Goal: Use online tool/utility: Utilize a website feature to perform a specific function

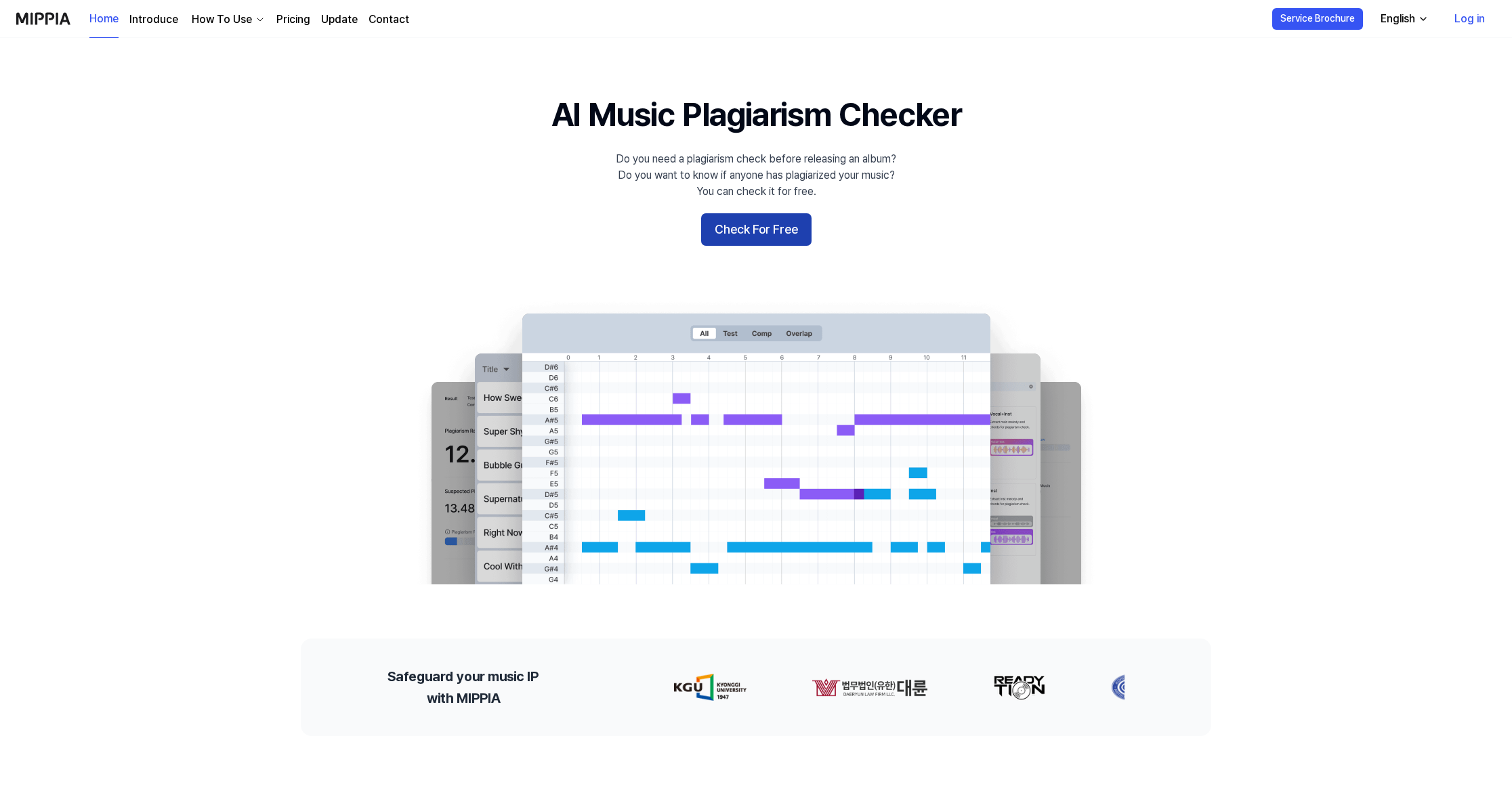
scroll to position [2, 0]
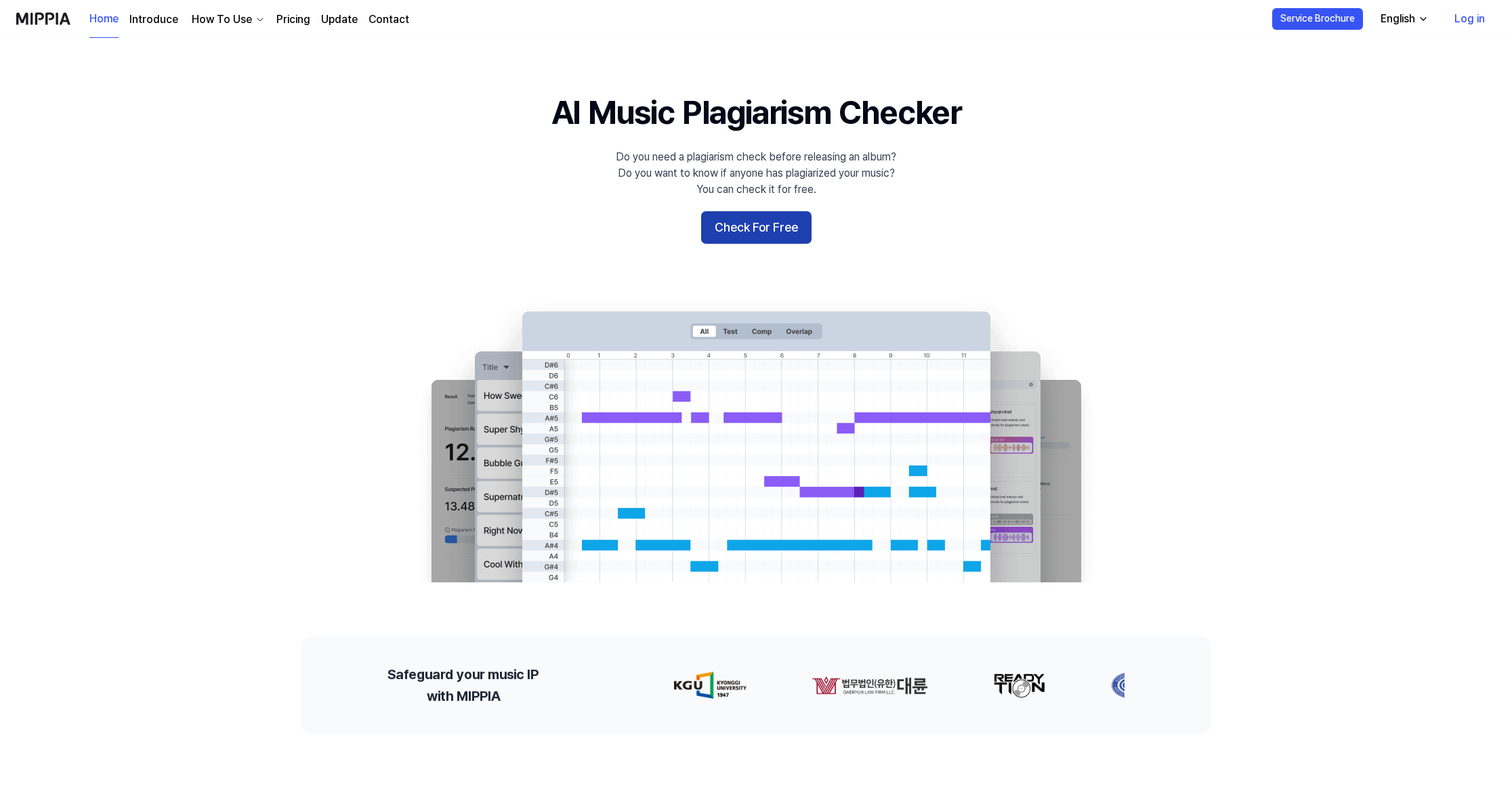
click at [761, 231] on button "Check For Free" at bounding box center [756, 228] width 110 height 32
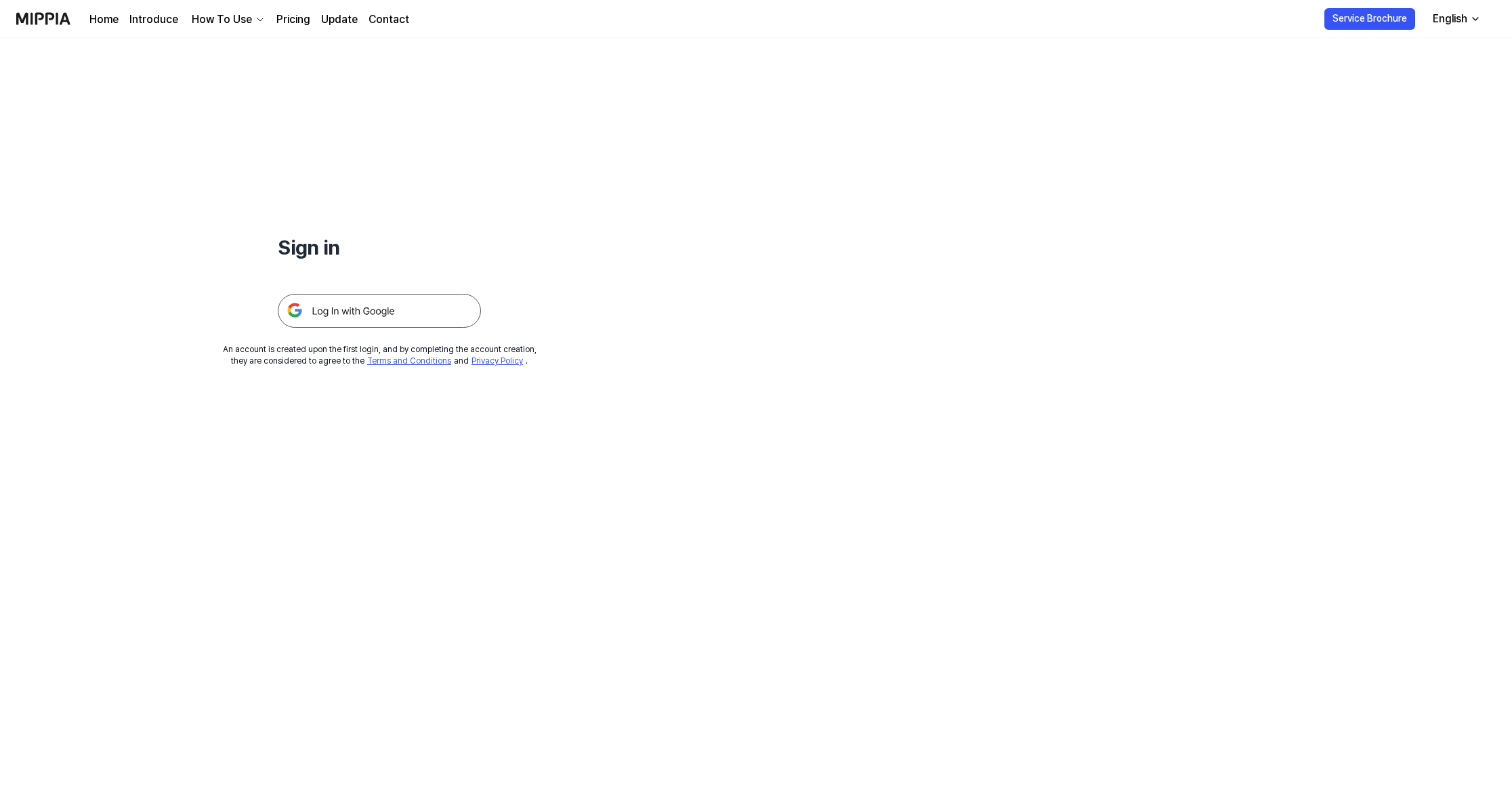
click at [409, 325] on img at bounding box center [379, 311] width 203 height 34
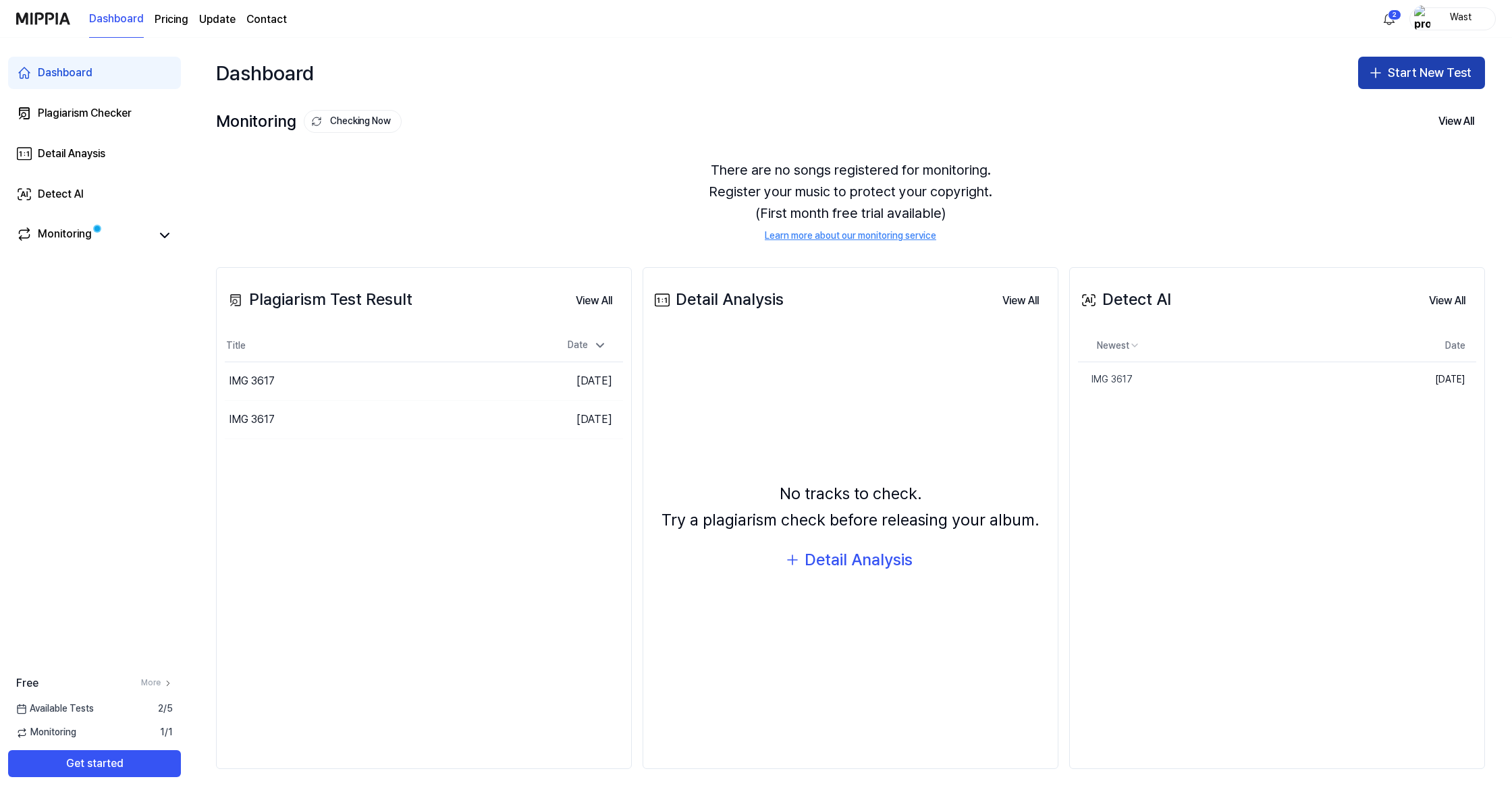
click at [1394, 74] on button "Start New Test" at bounding box center [1421, 73] width 127 height 32
click at [1379, 109] on div "Plagiarism test" at bounding box center [1389, 110] width 62 height 14
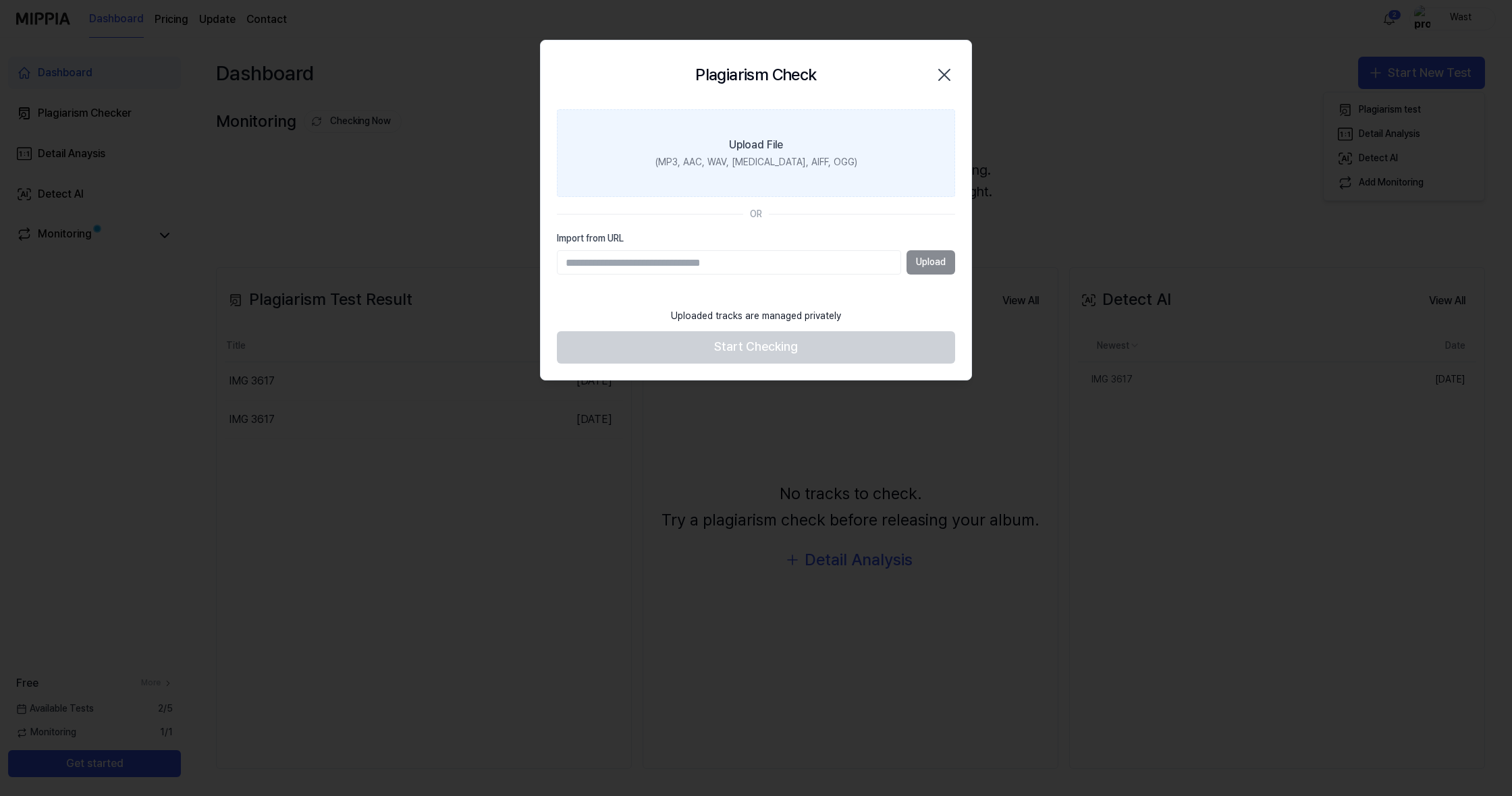
click at [776, 142] on div "Upload File" at bounding box center [756, 144] width 54 height 16
click at [0, 0] on input "Upload File (MP3, AAC, WAV, FLAC, AIFF, OGG)" at bounding box center [0, 0] width 0 height 0
click at [799, 141] on label "Upload File (MP3, AAC, WAV, FLAC, AIFF, OGG)" at bounding box center [756, 153] width 398 height 88
click at [0, 0] on input "Upload File (MP3, AAC, WAV, FLAC, AIFF, OGG)" at bounding box center [0, 0] width 0 height 0
click at [790, 167] on div "(MP3, AAC, WAV, FLAC, AIFF, OGG)" at bounding box center [756, 163] width 202 height 14
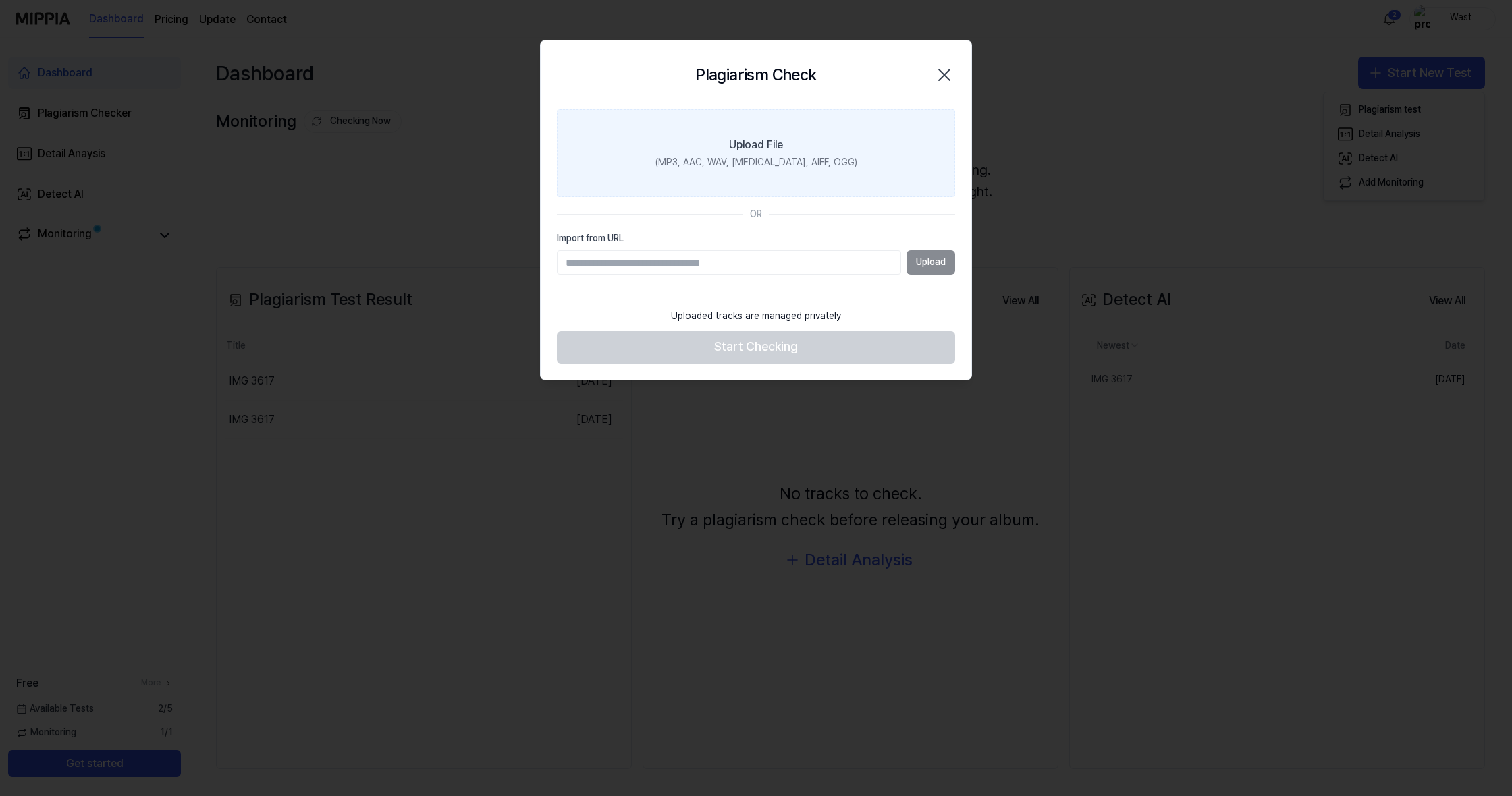
click at [0, 0] on input "Upload File (MP3, AAC, WAV, FLAC, AIFF, OGG)" at bounding box center [0, 0] width 0 height 0
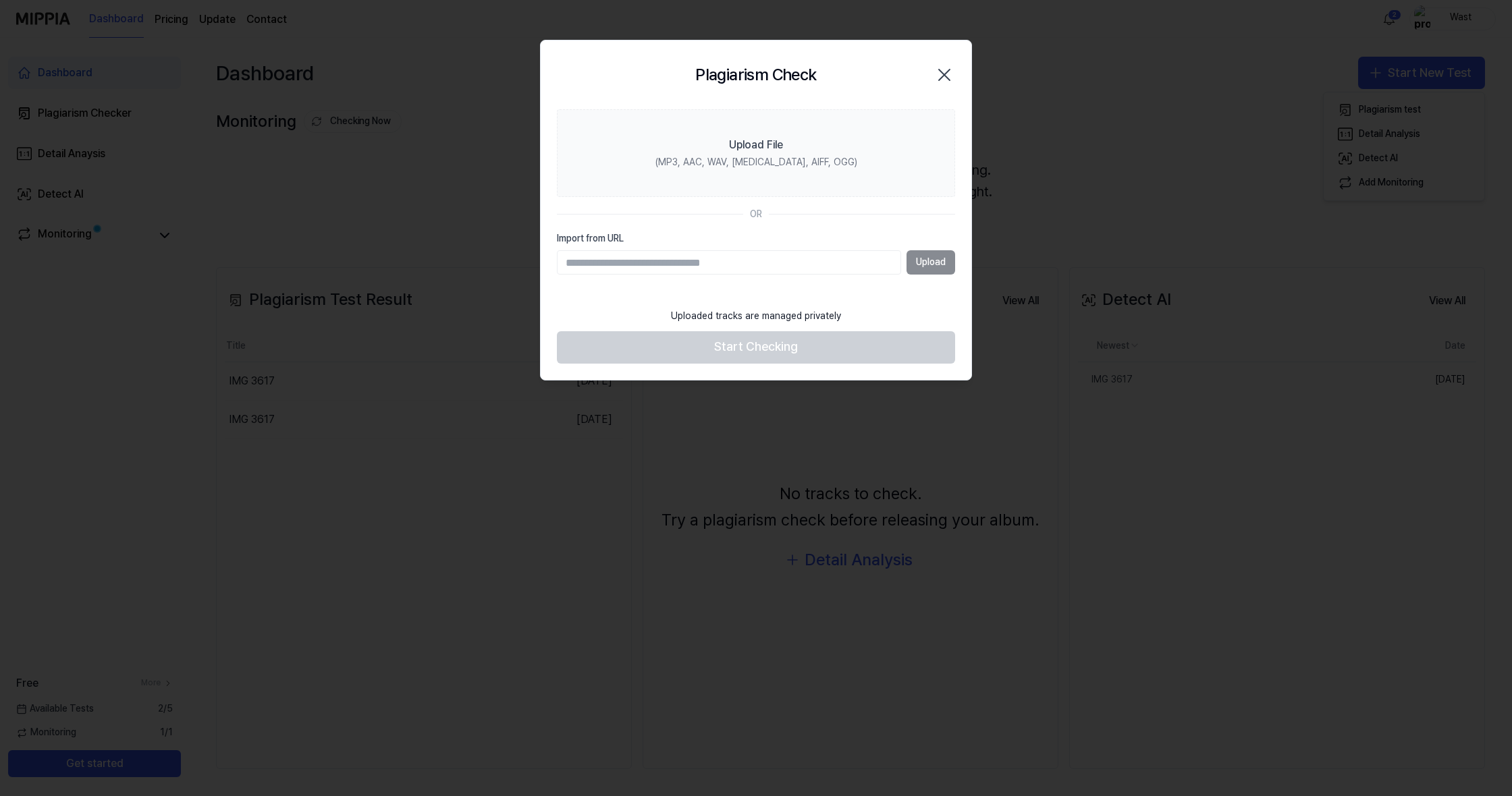
click at [772, 263] on input "Import from URL" at bounding box center [729, 263] width 344 height 25
paste input "**********"
type input "**********"
click at [952, 251] on button "Upload" at bounding box center [930, 263] width 48 height 25
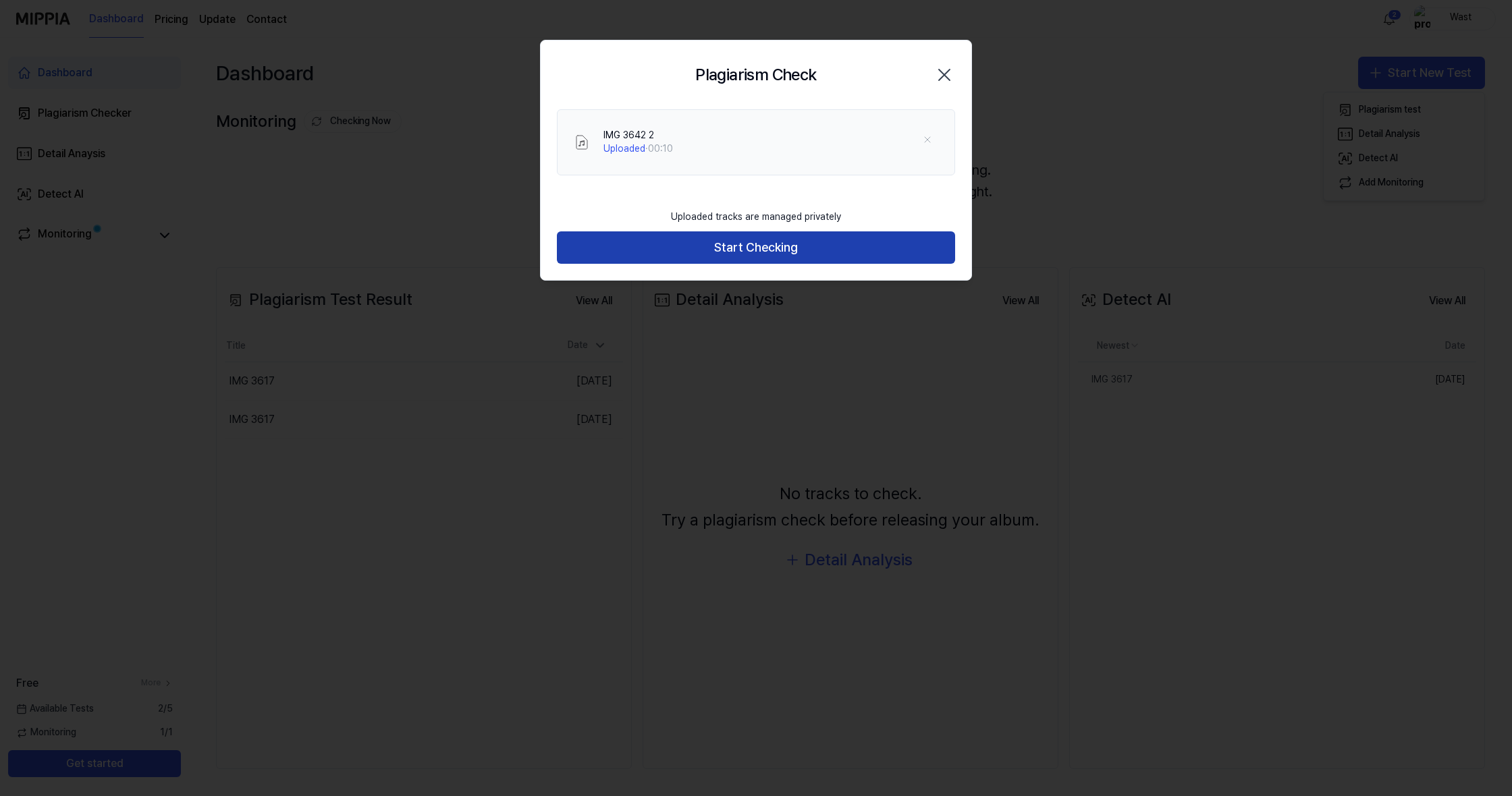
click at [939, 251] on button "Start Checking" at bounding box center [756, 247] width 398 height 32
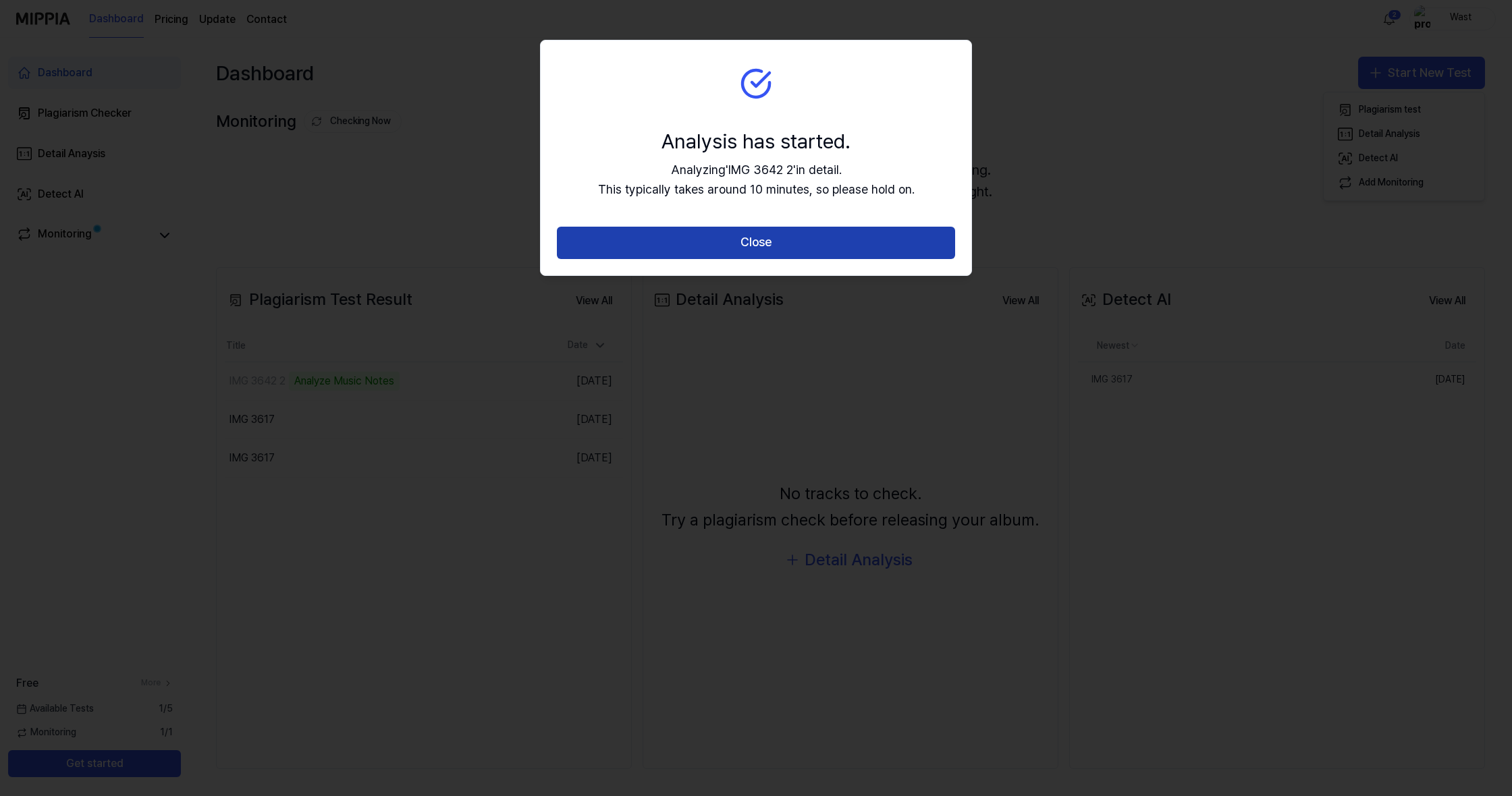
click at [928, 236] on button "Close" at bounding box center [756, 243] width 398 height 32
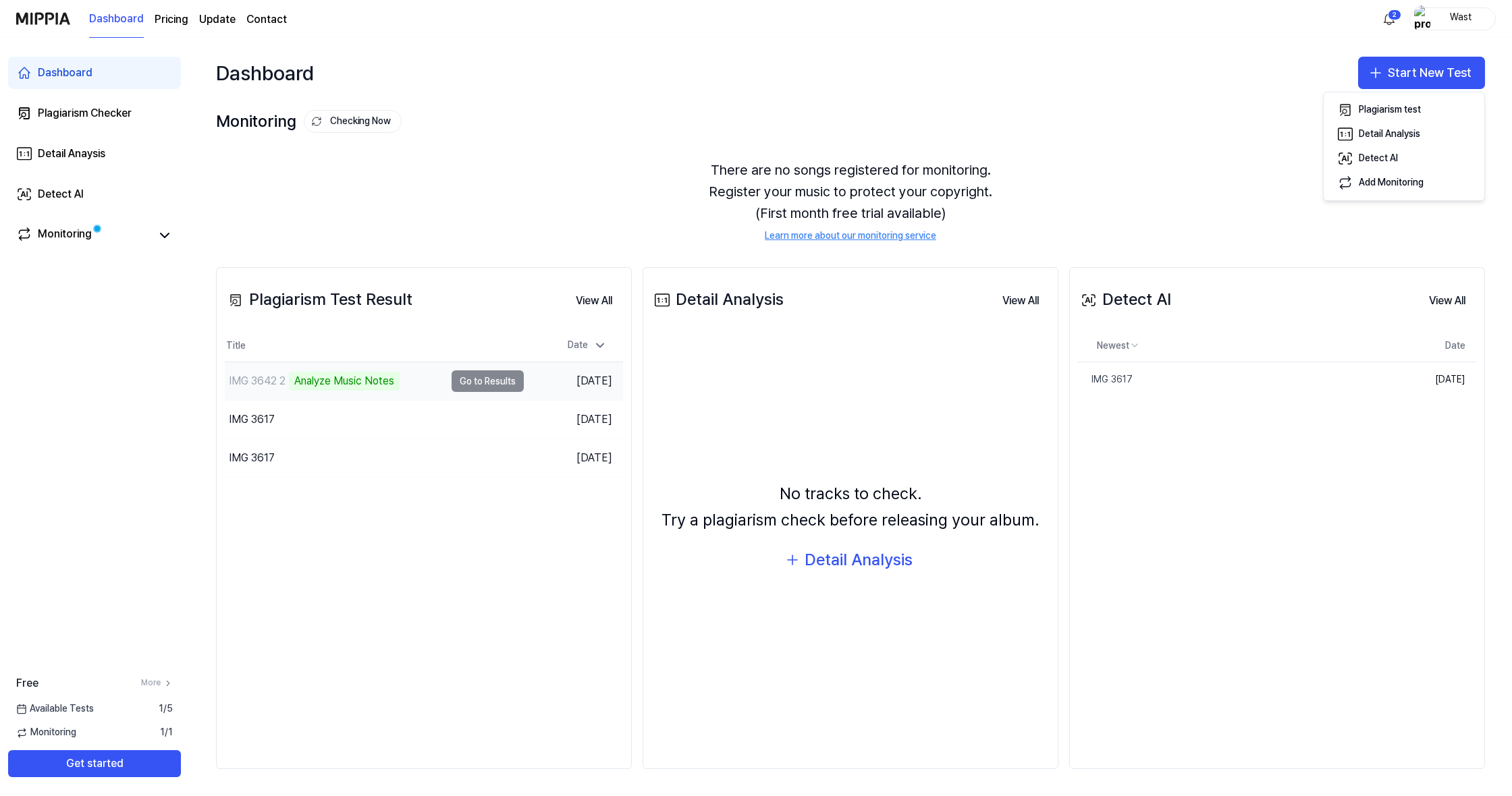
click at [587, 375] on td "Sep 14, 2025" at bounding box center [573, 381] width 100 height 38
click at [500, 384] on td "IMG 3642 2 Analyze Music Notes Go to Results" at bounding box center [374, 380] width 299 height 38
click at [495, 383] on td "IMG 3642 2 Analyze Music Notes Go to Results" at bounding box center [374, 380] width 299 height 38
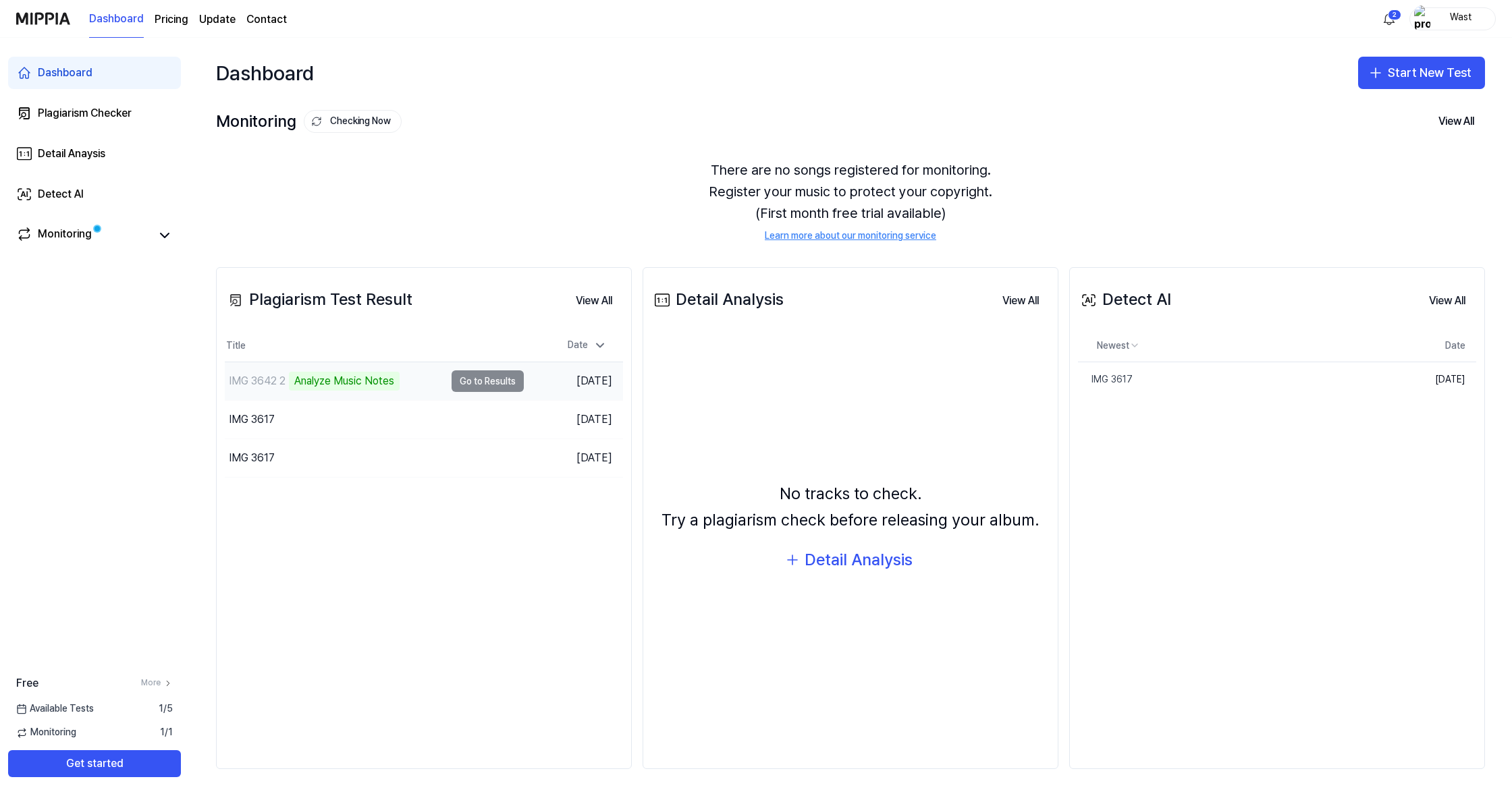
click at [495, 383] on td "IMG 3642 2 Analyze Music Notes Go to Results" at bounding box center [374, 380] width 299 height 38
click at [142, 253] on div "Dashboard Plagiarism Checker Detail Anaysis Detect AI Monitoring" at bounding box center [95, 154] width 189 height 232
click at [142, 245] on link "Monitoring" at bounding box center [84, 235] width 135 height 19
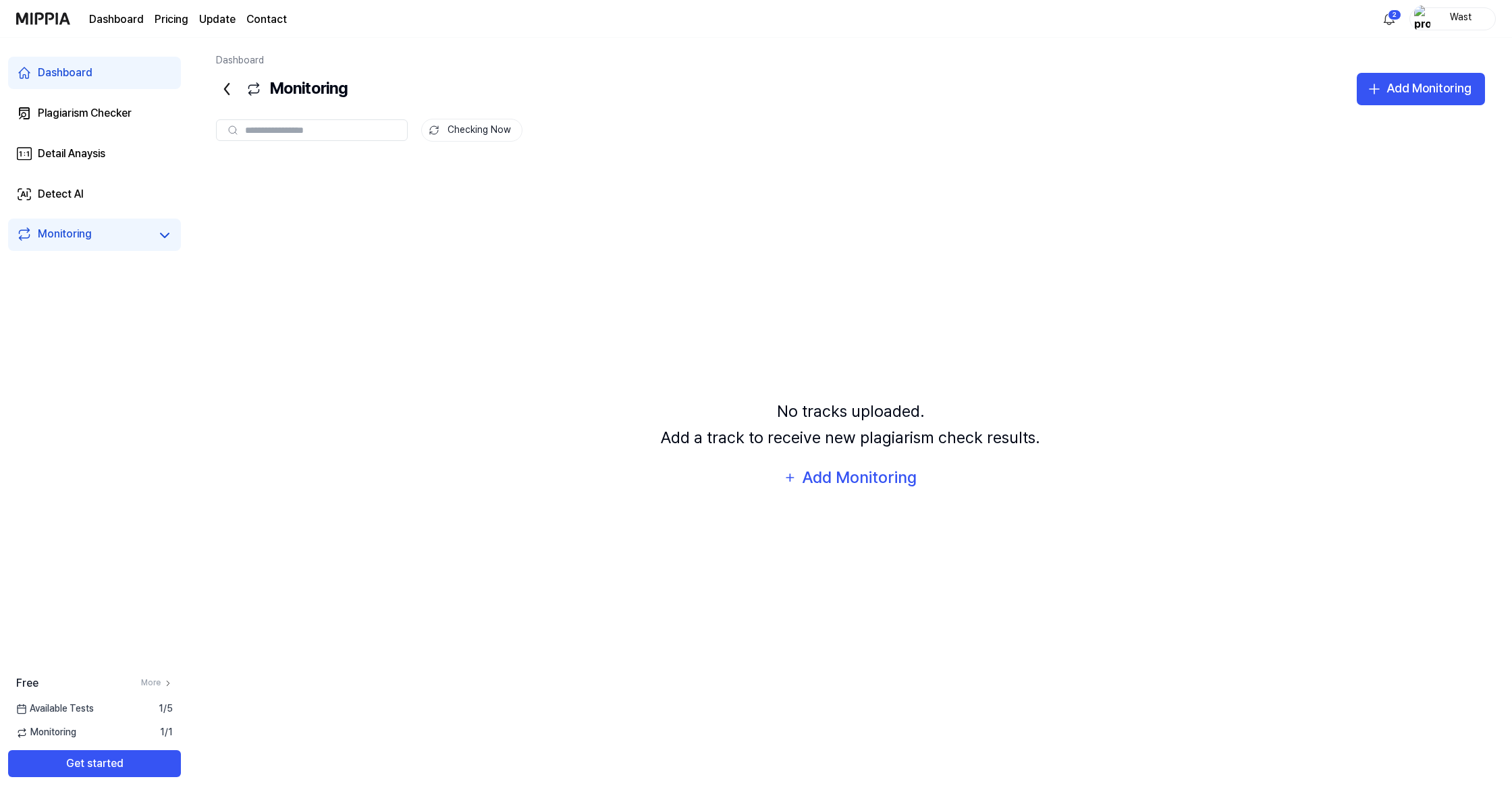
click at [75, 58] on link "Dashboard" at bounding box center [95, 73] width 173 height 32
